Goal: Task Accomplishment & Management: Manage account settings

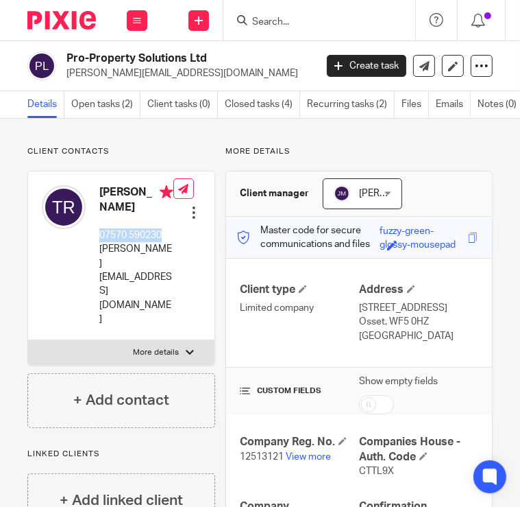
scroll to position [302, 0]
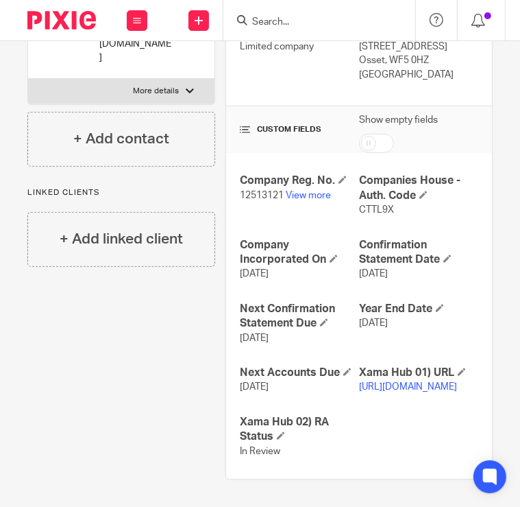
click at [333, 23] on input "Search" at bounding box center [312, 22] width 123 height 12
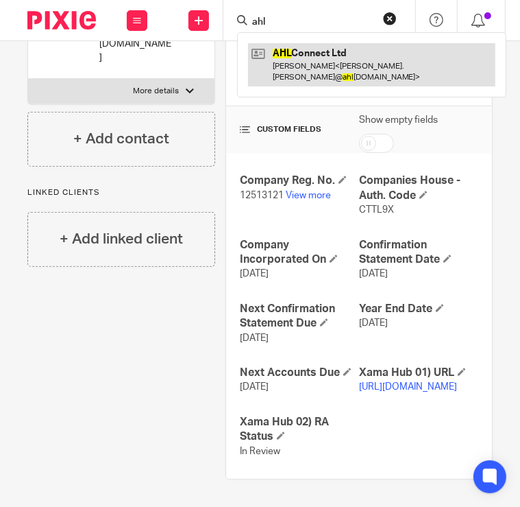
type input "ahl"
click at [293, 59] on link at bounding box center [372, 64] width 248 height 43
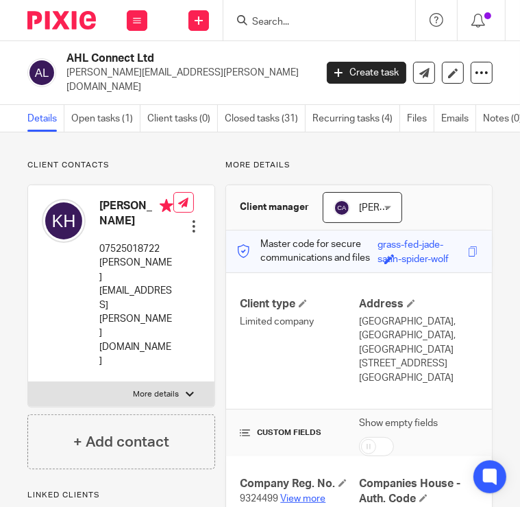
click at [280, 494] on link "View more" at bounding box center [302, 499] width 45 height 10
click at [287, 25] on input "Search" at bounding box center [312, 22] width 123 height 12
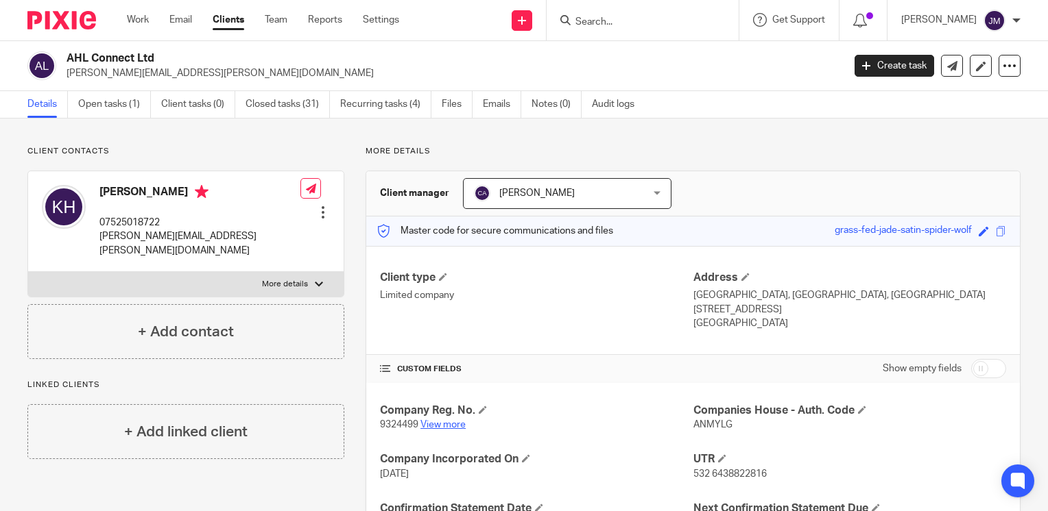
click at [422, 426] on link "View more" at bounding box center [442, 425] width 45 height 10
click at [452, 429] on p "9324499 View more" at bounding box center [536, 425] width 313 height 14
click at [448, 424] on link "View more" at bounding box center [442, 425] width 45 height 10
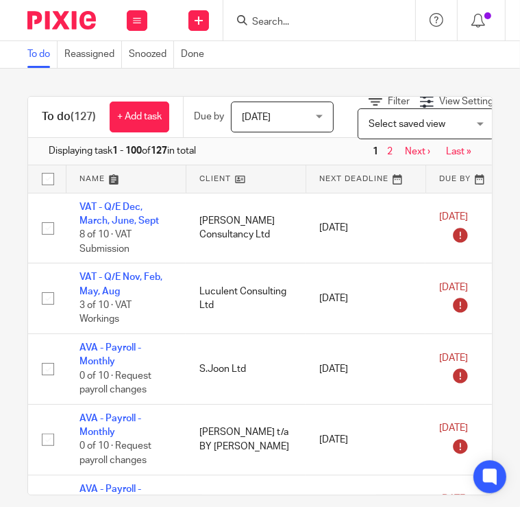
click at [291, 19] on input "Search" at bounding box center [312, 22] width 123 height 12
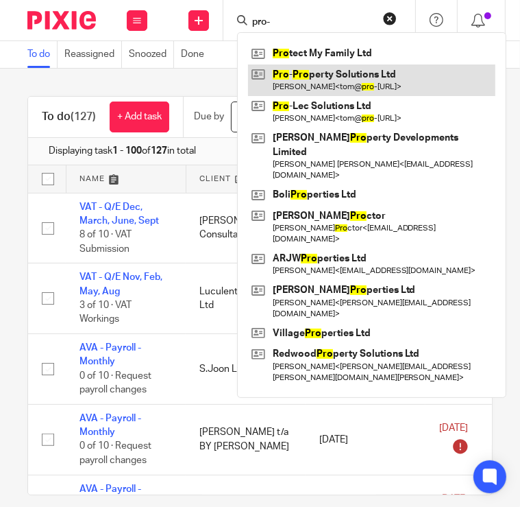
type input "pro-"
click at [322, 72] on link at bounding box center [372, 80] width 248 height 32
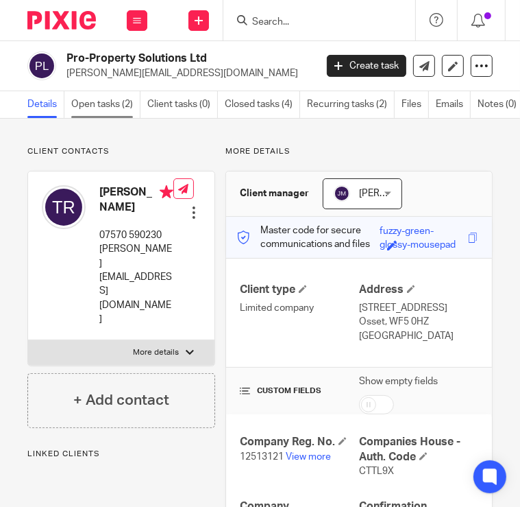
click at [125, 97] on link "Open tasks (2)" at bounding box center [105, 104] width 69 height 27
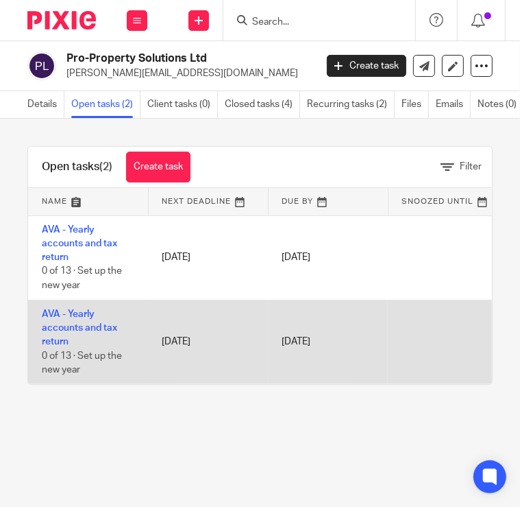
click at [87, 320] on td "AVA - Yearly accounts and tax return 0 of 13 · Set up the new year" at bounding box center [88, 342] width 120 height 84
click at [86, 326] on link "AVA - Yearly accounts and tax return" at bounding box center [79, 328] width 75 height 38
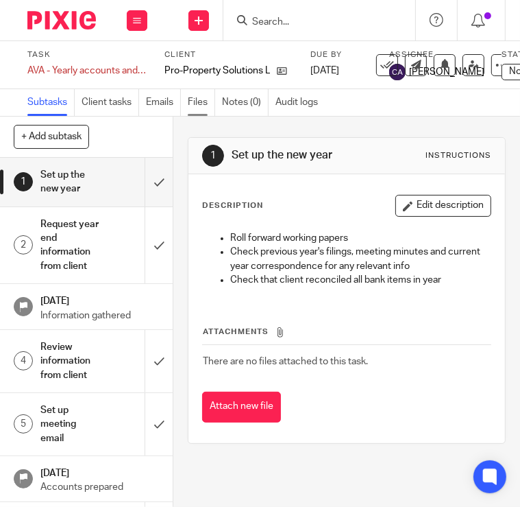
click at [195, 91] on link "Files" at bounding box center [201, 102] width 27 height 27
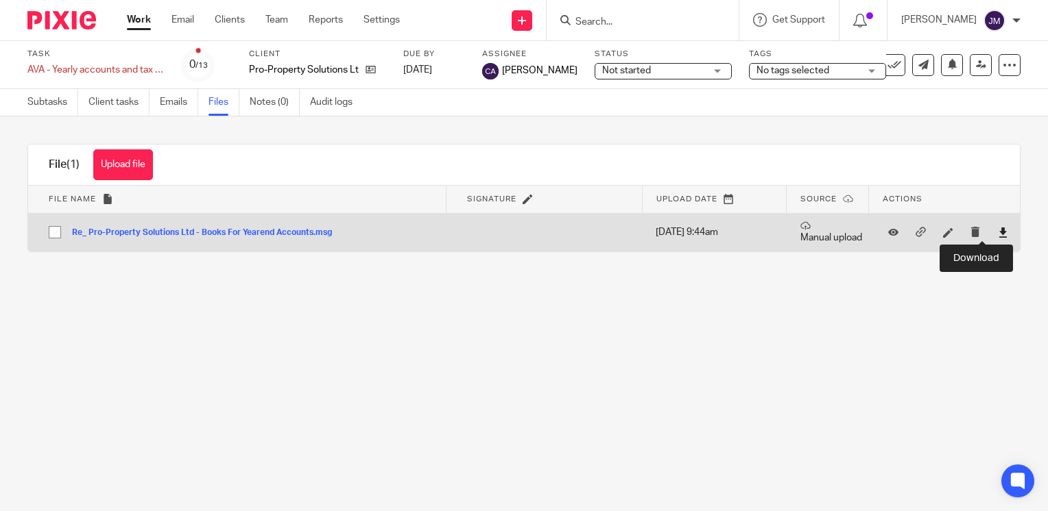
click at [520, 228] on icon at bounding box center [1003, 233] width 10 height 10
